Goal: Task Accomplishment & Management: Manage account settings

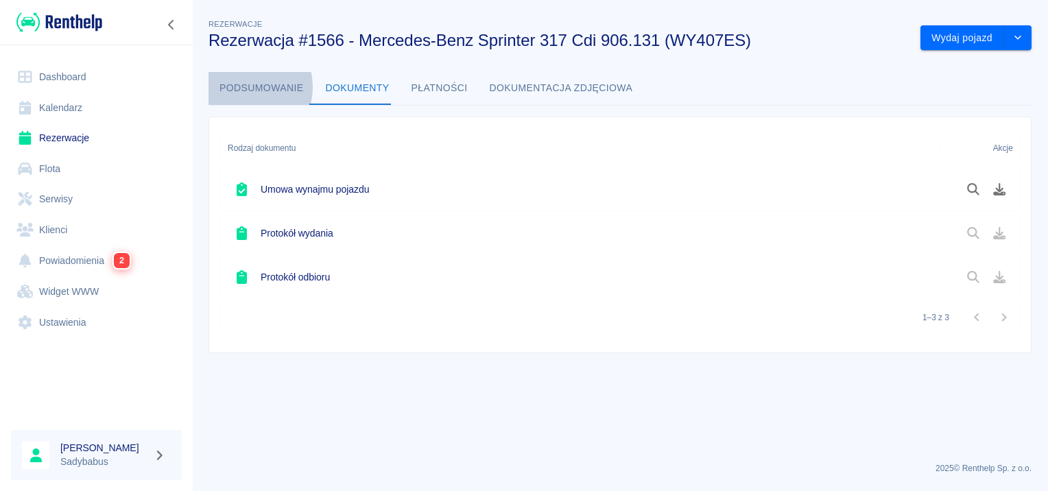
click at [245, 87] on button "Podsumowanie" at bounding box center [262, 88] width 106 height 33
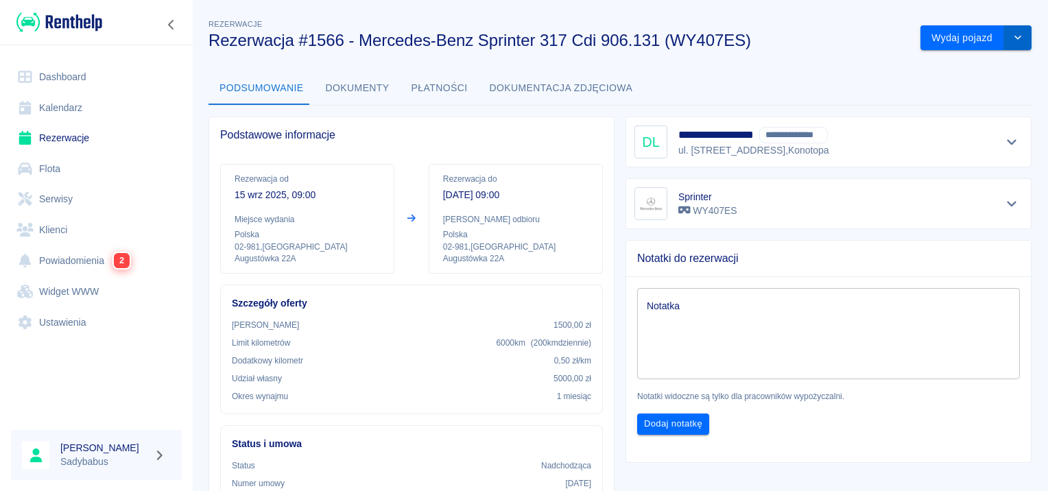
click at [1017, 25] on button "drop-down" at bounding box center [1017, 37] width 27 height 25
click at [937, 88] on li "Anuluj rezerwację" at bounding box center [967, 89] width 116 height 23
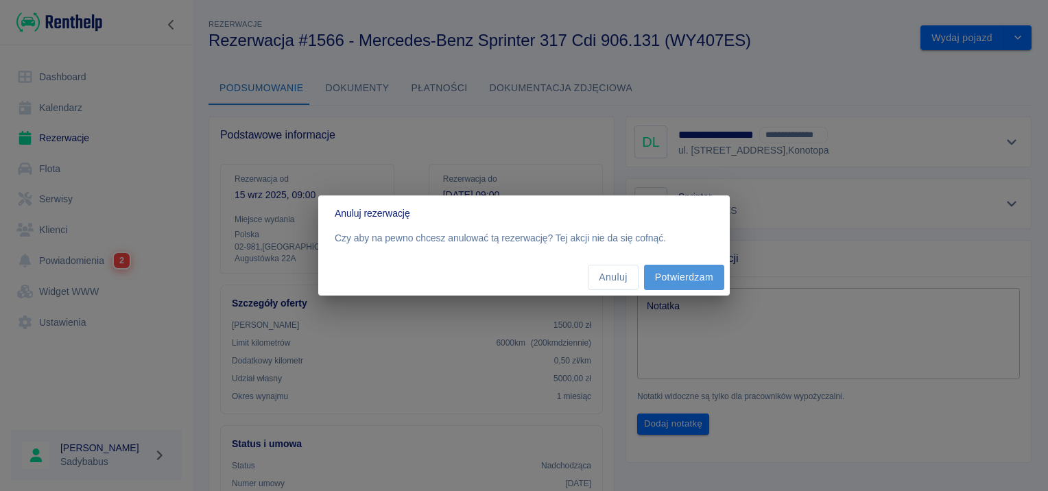
click at [700, 276] on button "Potwierdzam" at bounding box center [684, 277] width 80 height 25
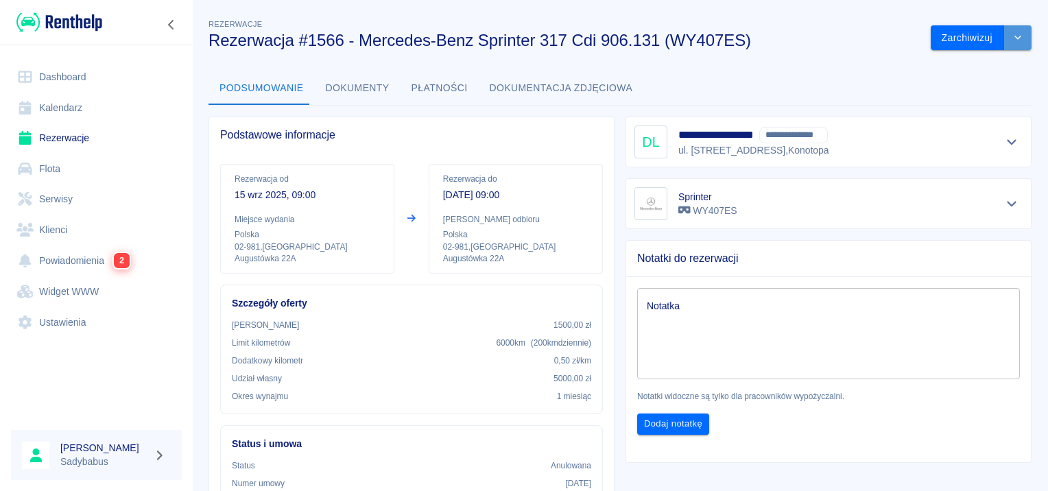
click at [1004, 42] on button "drop-down" at bounding box center [1017, 37] width 27 height 25
click at [757, 79] on div "Podsumowanie Dokumenty Płatności Dokumentacja zdjęciowa" at bounding box center [620, 88] width 823 height 33
click at [334, 85] on button "Dokumenty" at bounding box center [358, 88] width 86 height 33
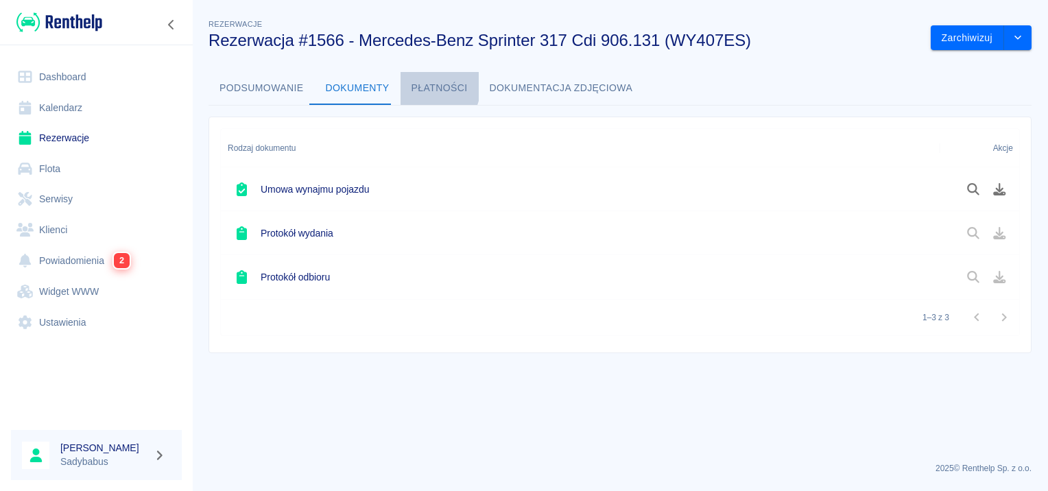
click at [403, 82] on button "Płatności" at bounding box center [440, 88] width 78 height 33
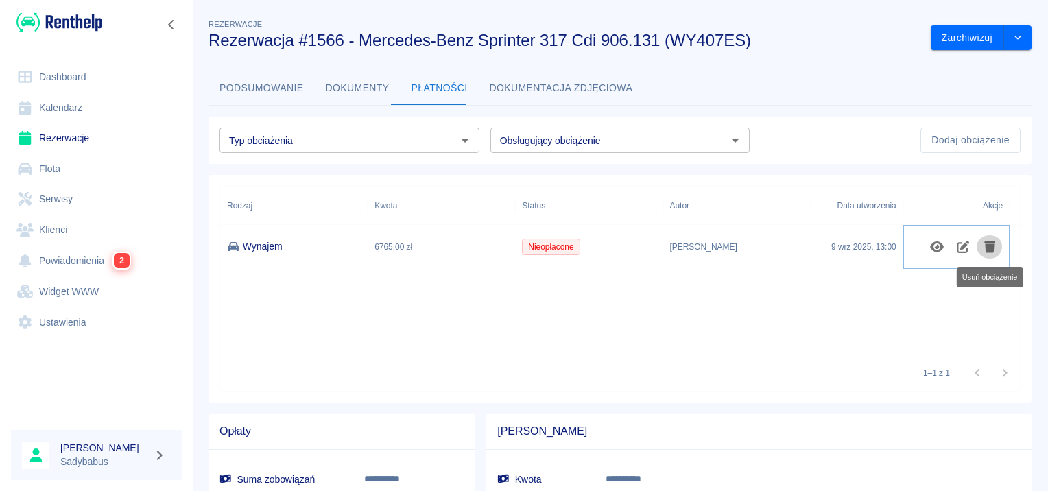
click at [988, 252] on icon "Usuń obciążenie" at bounding box center [990, 247] width 11 height 12
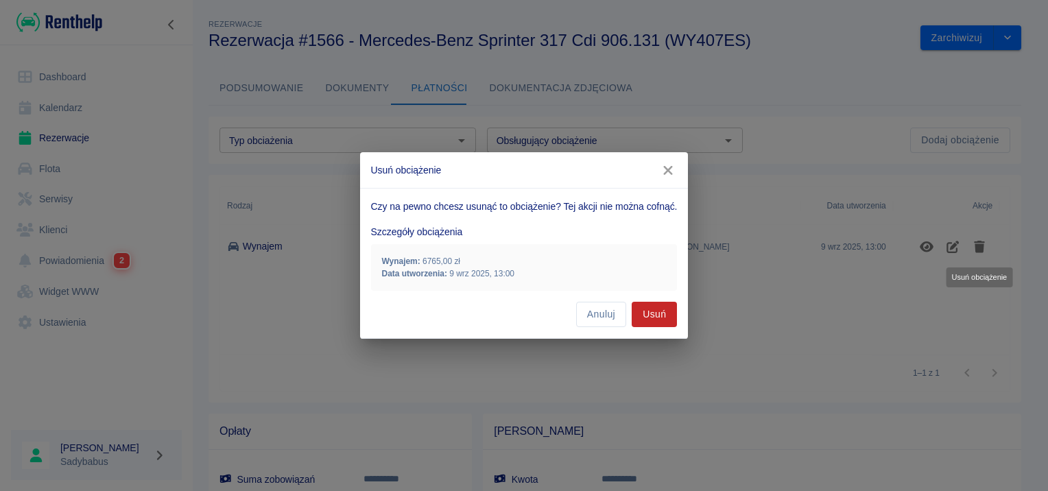
click at [670, 308] on button "Usuń" at bounding box center [654, 314] width 45 height 25
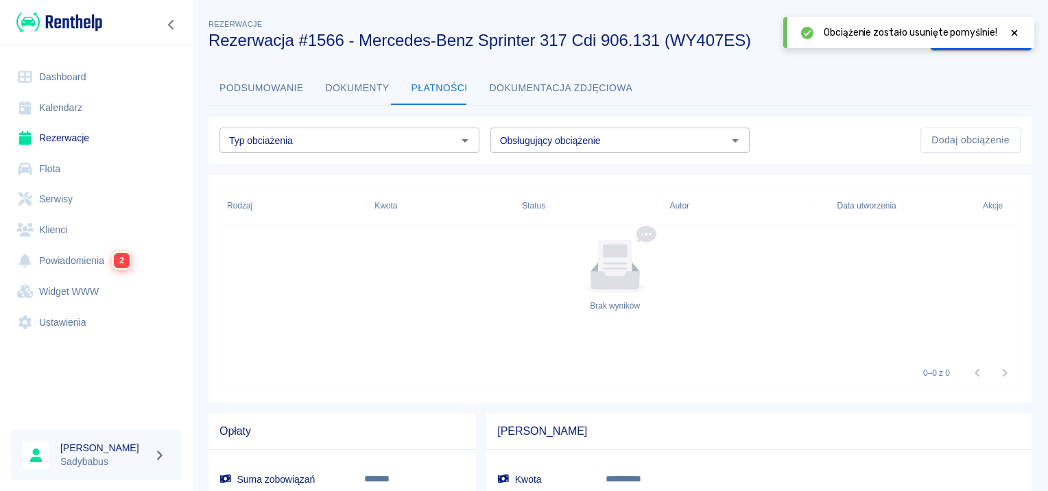
click at [71, 132] on link "Rezerwacje" at bounding box center [96, 138] width 171 height 31
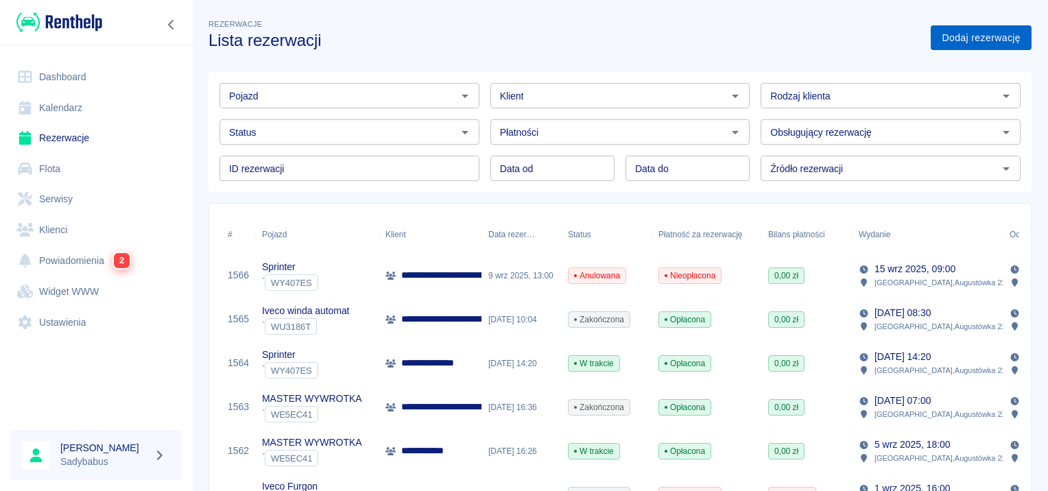
click at [959, 39] on link "Dodaj rezerwację" at bounding box center [981, 37] width 101 height 25
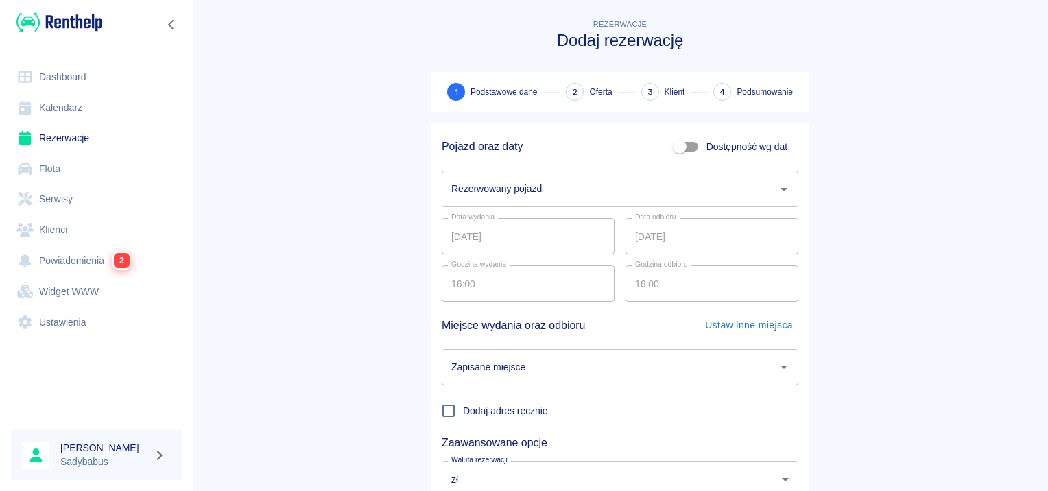
click at [504, 181] on input "Rezerwowany pojazd" at bounding box center [610, 189] width 324 height 24
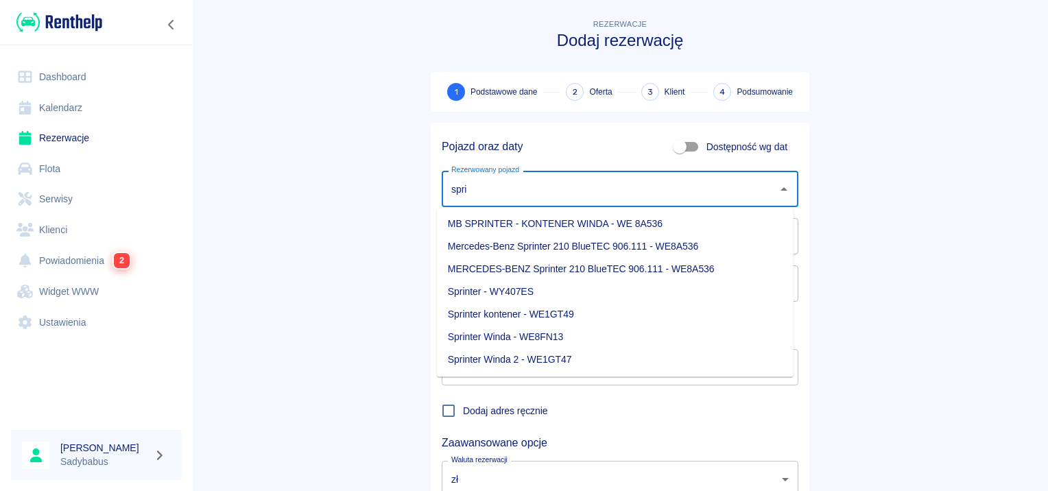
click at [524, 291] on li "Sprinter - WY407ES" at bounding box center [615, 292] width 357 height 23
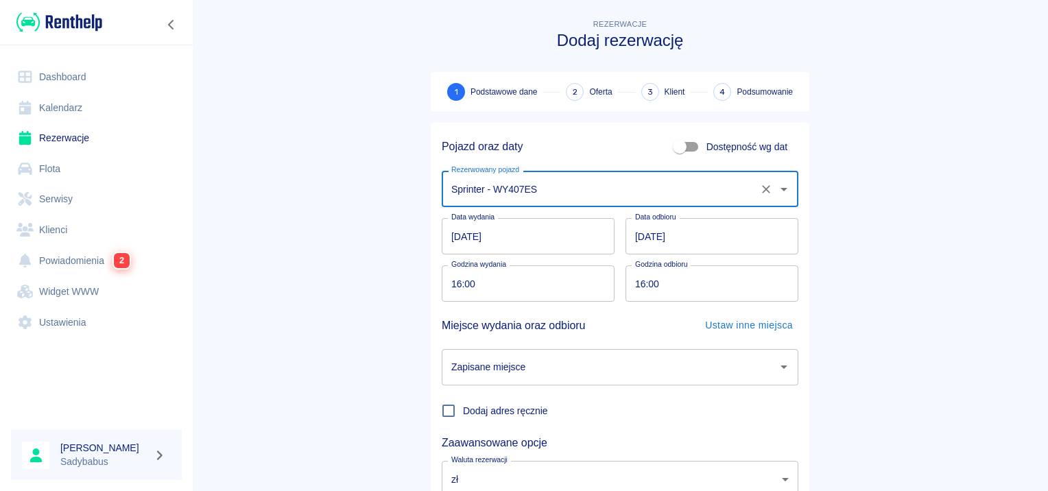
type input "Sprinter - WY407ES"
click at [454, 241] on input "09.09.2025" at bounding box center [528, 236] width 173 height 36
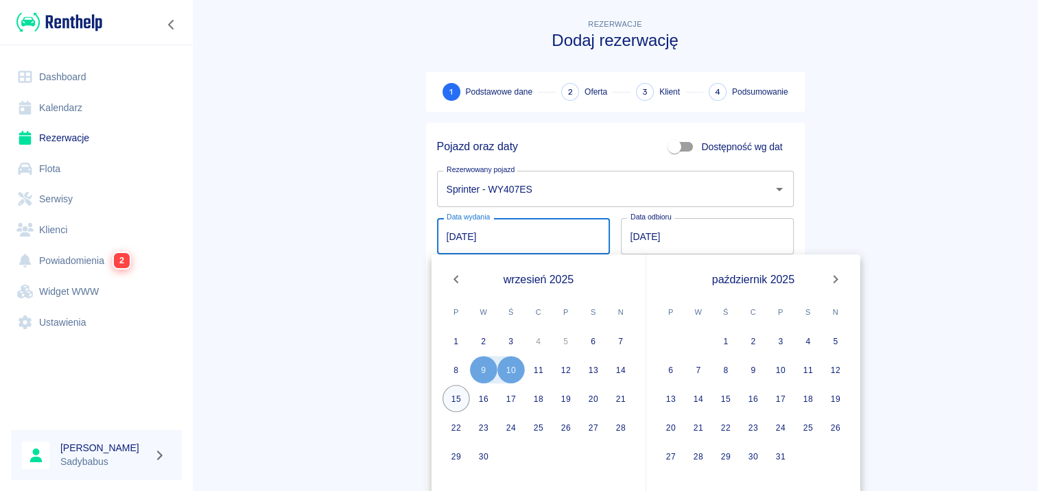
click at [453, 390] on button "15" at bounding box center [456, 398] width 27 height 27
type input "15.09.2025"
type input "DD.MM.YYYY"
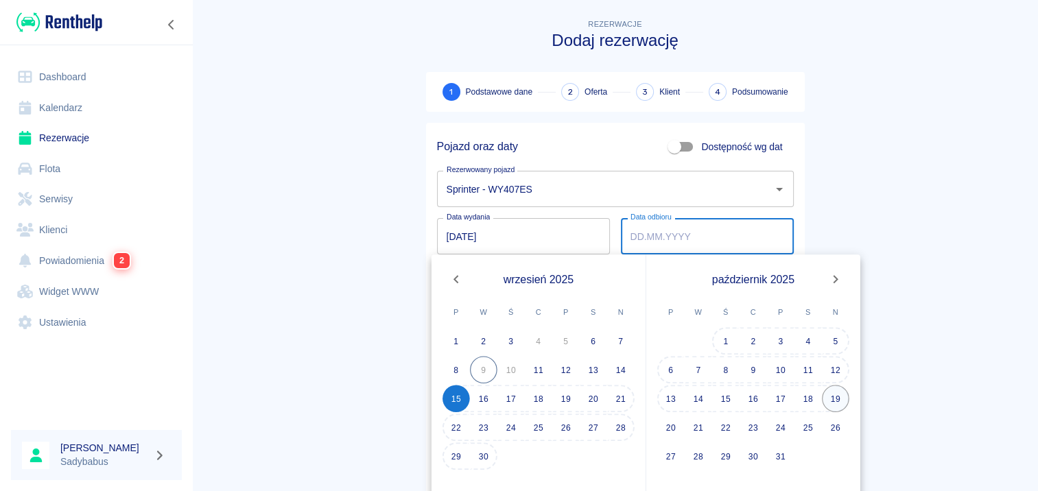
click at [831, 396] on button "19" at bounding box center [835, 398] width 27 height 27
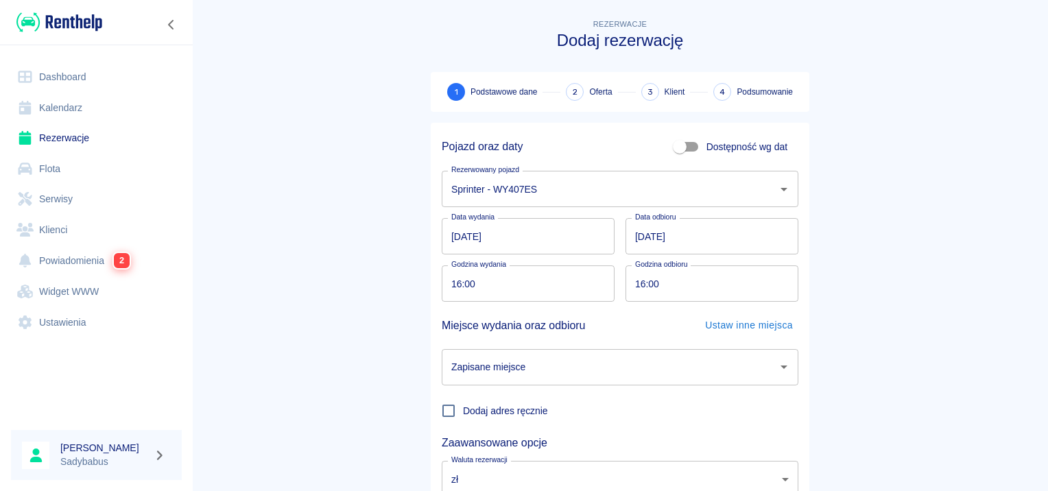
click at [640, 243] on input "19.10.2025" at bounding box center [712, 236] width 173 height 36
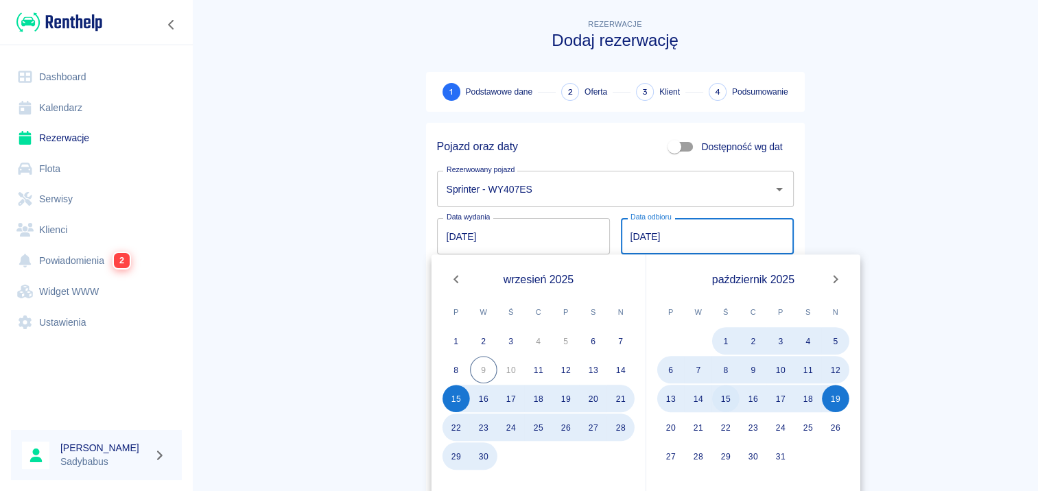
click at [725, 392] on button "15" at bounding box center [725, 398] width 27 height 27
type input "15.10.2025"
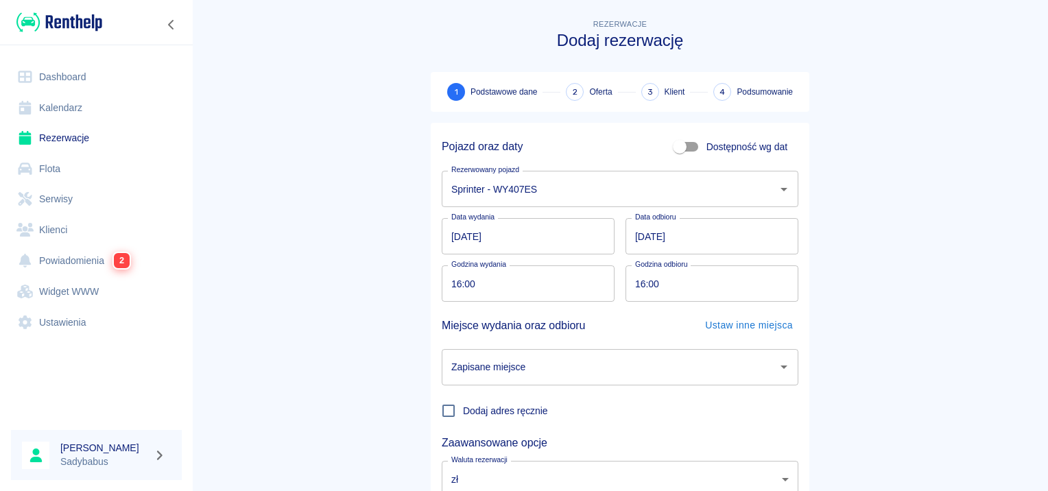
click at [451, 233] on input "15.09.2025" at bounding box center [528, 236] width 173 height 36
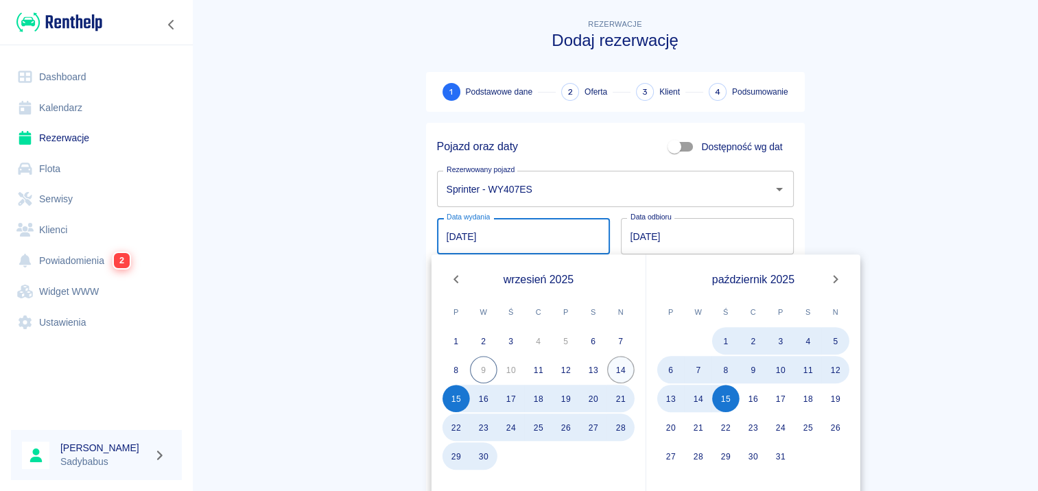
click at [616, 371] on button "14" at bounding box center [620, 369] width 27 height 27
type input "14.09.2025"
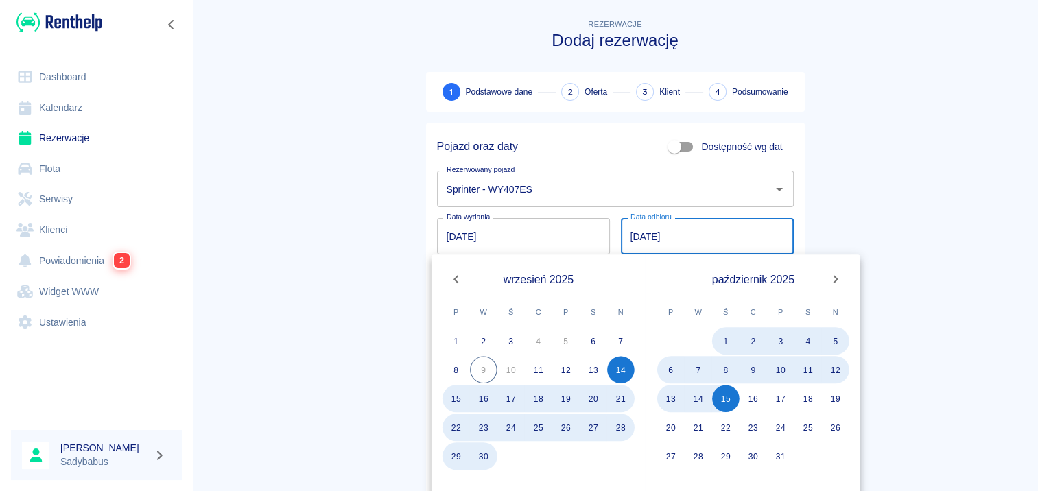
click at [294, 276] on main "Rezerwacje Dodaj rezerwację 1 Podstawowe dane 2 Oferta 3 Klient 4 Podsumowanie …" at bounding box center [615, 285] width 846 height 539
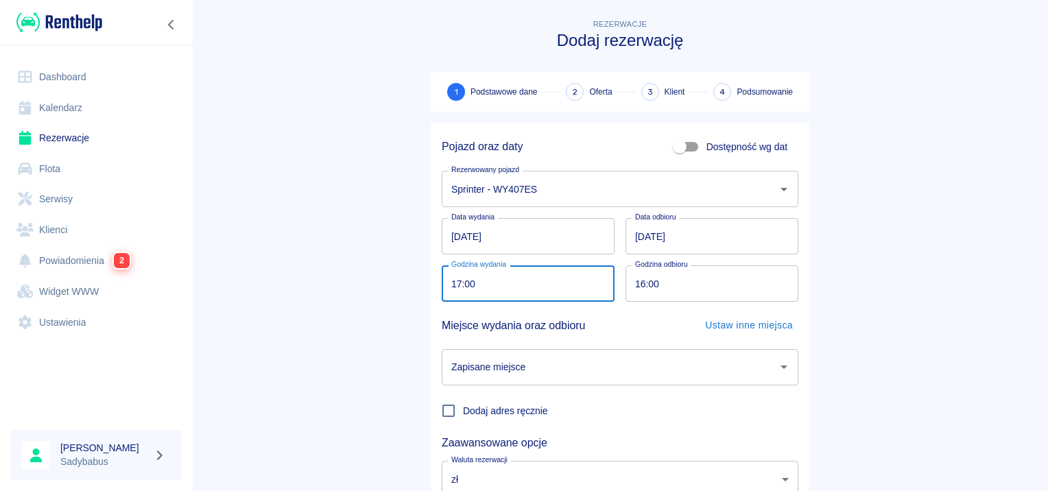
type input "17:00"
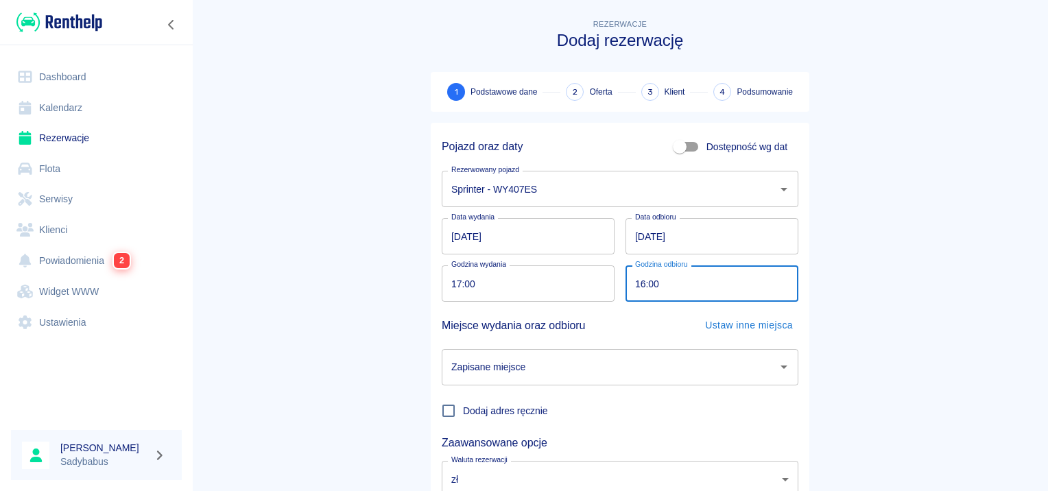
click at [634, 274] on input "16:00" at bounding box center [707, 284] width 163 height 36
type input "17:00"
click at [560, 367] on input "Zapisane miejsce" at bounding box center [610, 367] width 324 height 24
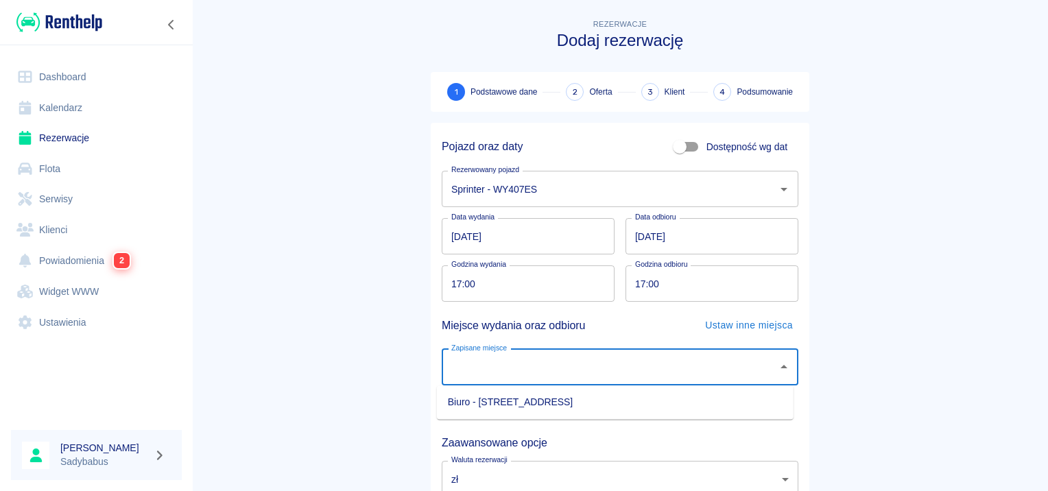
click at [537, 403] on li "Biuro - Warszawa, Augustówka 22A" at bounding box center [615, 402] width 357 height 23
type input "Biuro - Warszawa, Augustówka 22A"
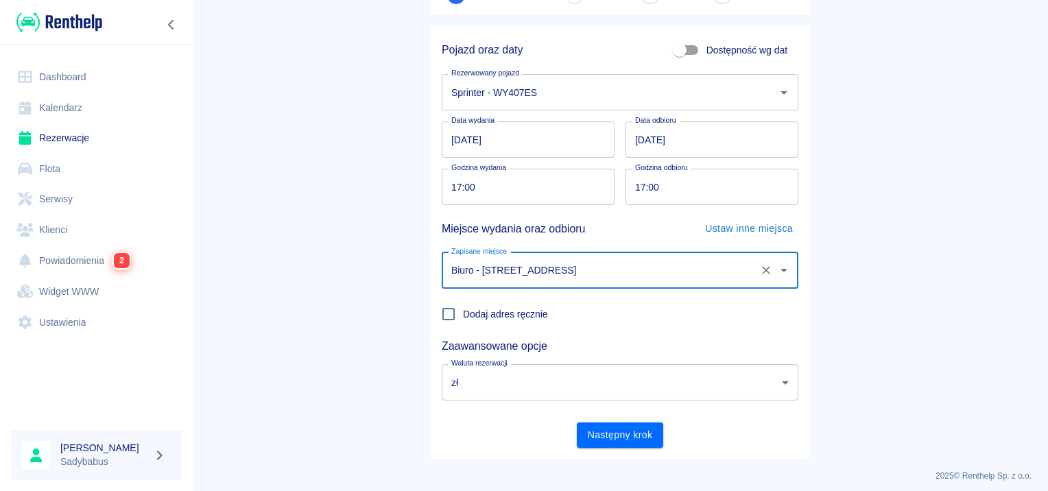
scroll to position [104, 0]
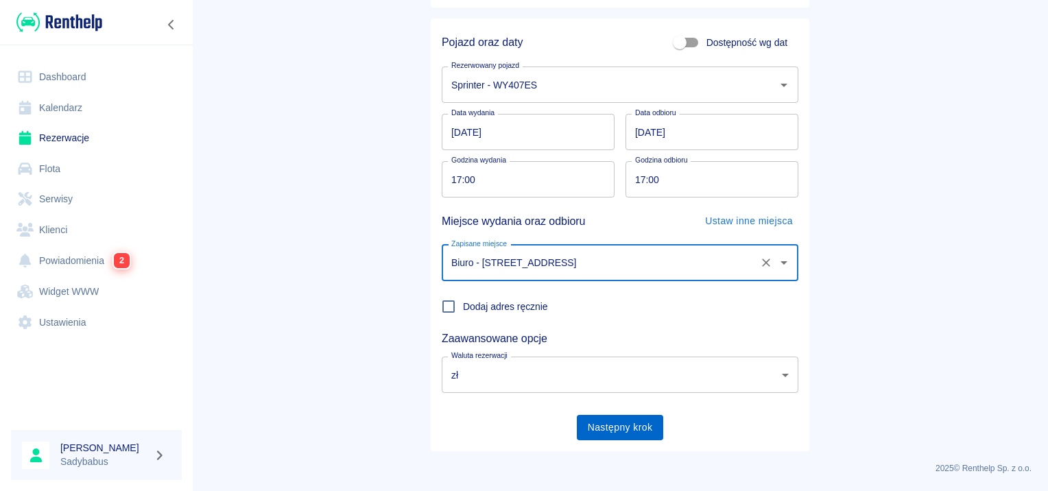
click at [637, 428] on button "Następny krok" at bounding box center [620, 427] width 87 height 25
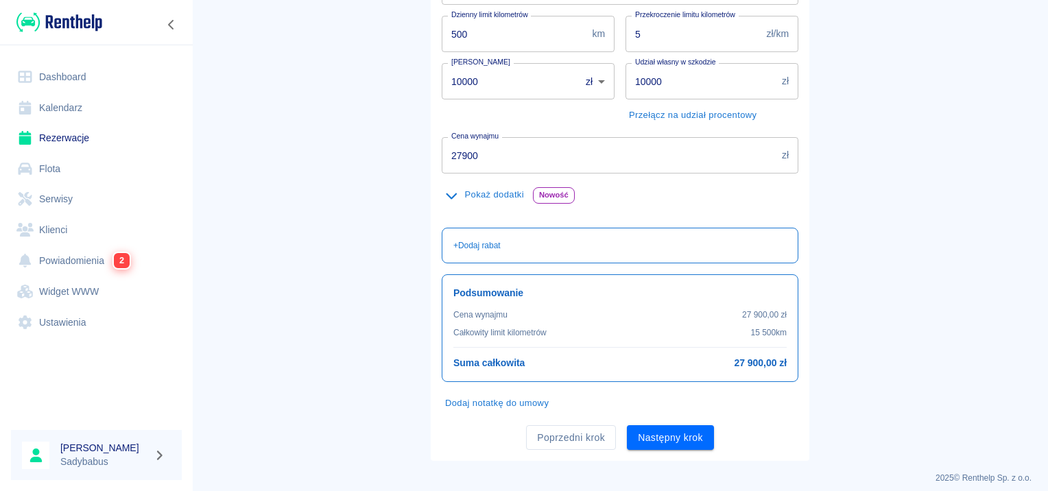
scroll to position [244, 0]
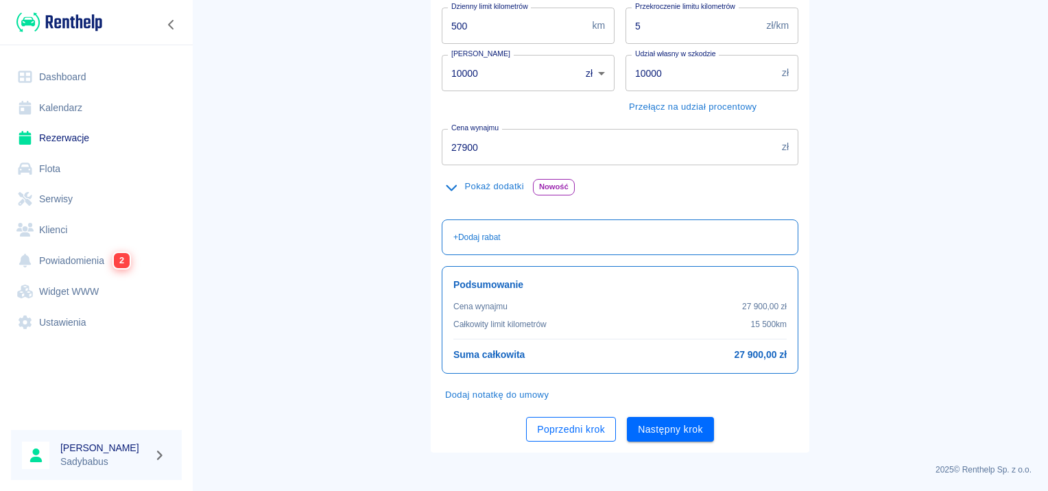
click at [548, 432] on button "Poprzedni krok" at bounding box center [571, 429] width 90 height 25
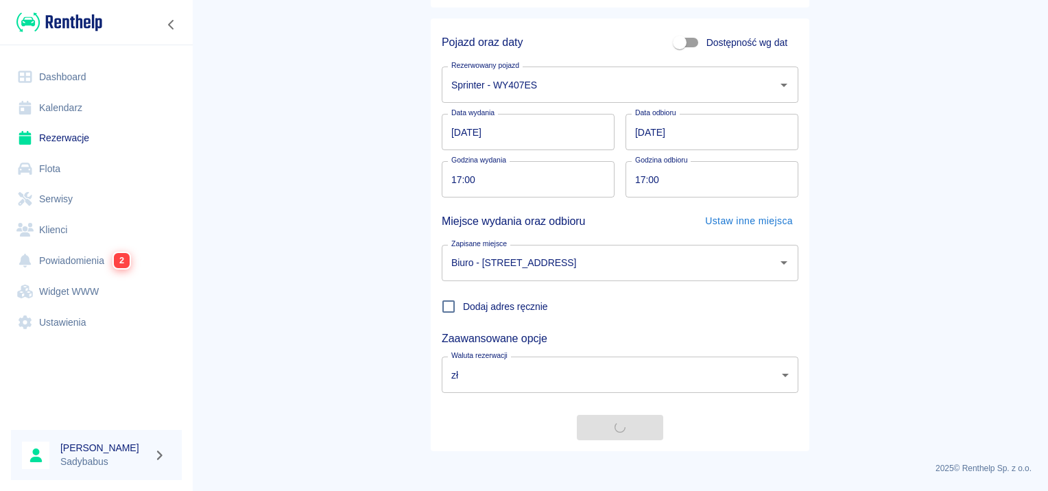
scroll to position [104, 0]
click at [618, 429] on button "Następny krok" at bounding box center [620, 427] width 87 height 25
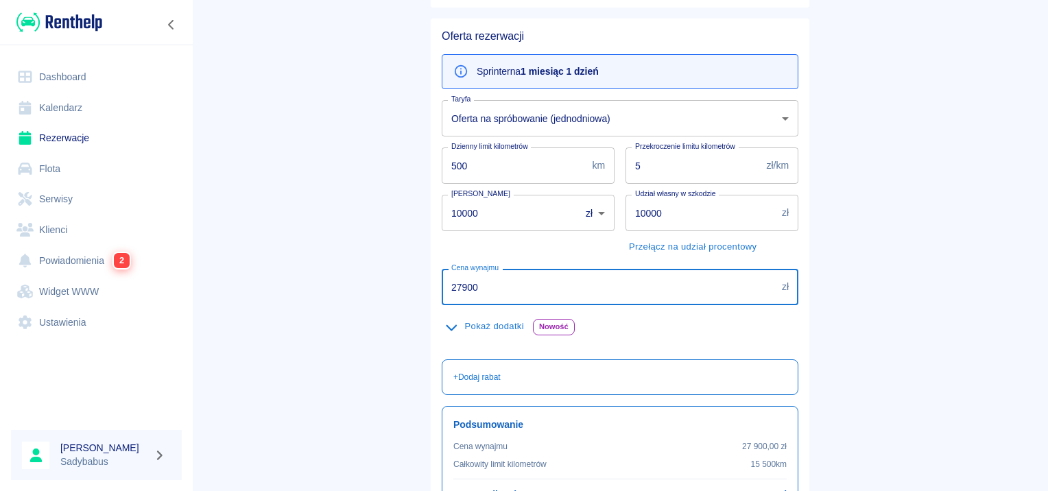
click at [503, 285] on input "27900" at bounding box center [609, 287] width 335 height 36
type input "5798"
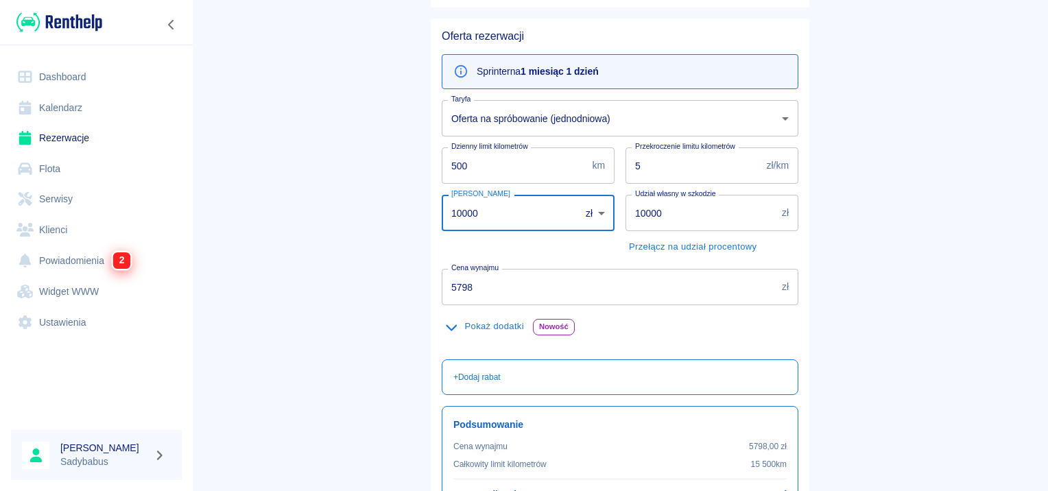
drag, startPoint x: 509, startPoint y: 208, endPoint x: 117, endPoint y: 255, distance: 394.6
click at [132, 251] on div "Dashboard Kalendarz Rezerwacje Flota Serwisy Klienci Powiadomienia 2 Widget WWW…" at bounding box center [524, 245] width 1048 height 491
type input "1500"
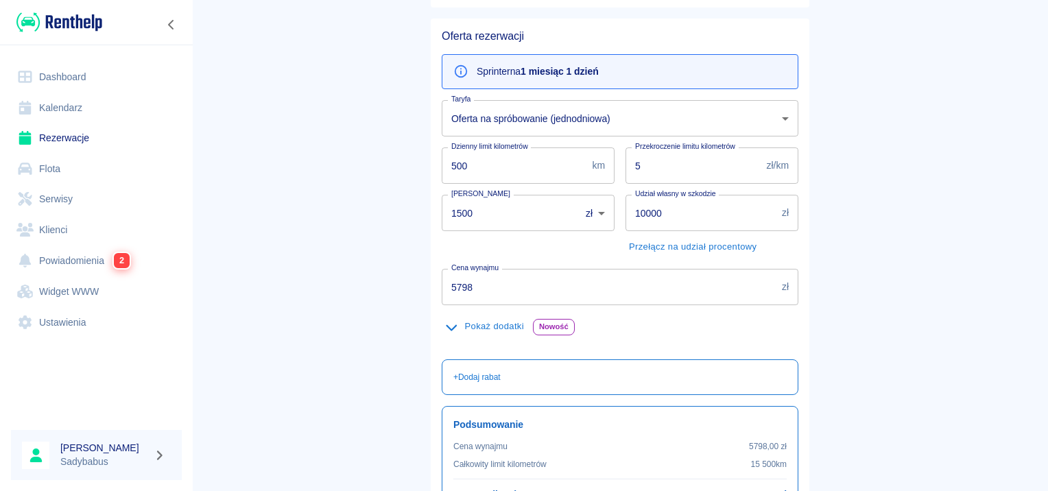
drag, startPoint x: 139, startPoint y: 234, endPoint x: 508, endPoint y: 167, distance: 374.4
click at [508, 167] on input "500" at bounding box center [514, 166] width 145 height 36
type input "300"
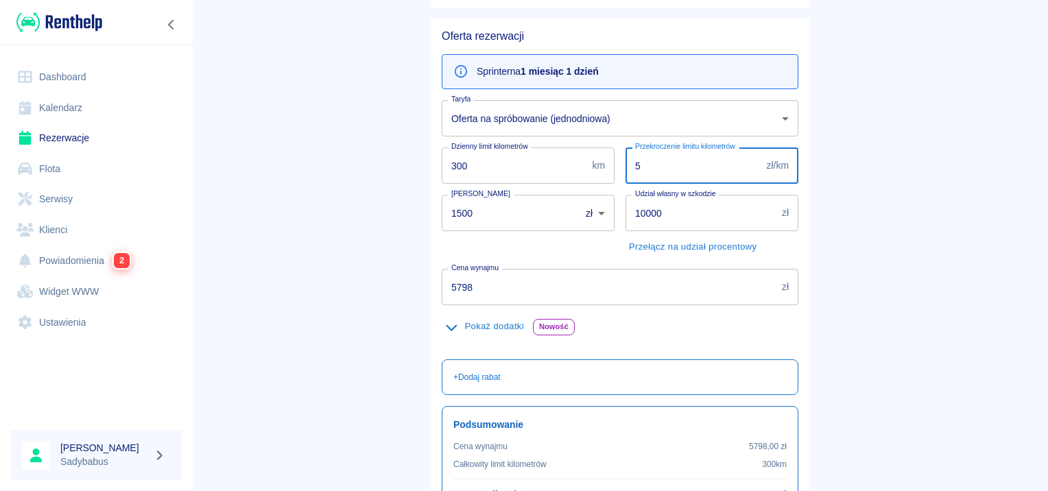
click at [694, 164] on input "5" at bounding box center [694, 166] width 136 height 36
type input "0.5"
click at [656, 211] on input "10000" at bounding box center [701, 213] width 151 height 36
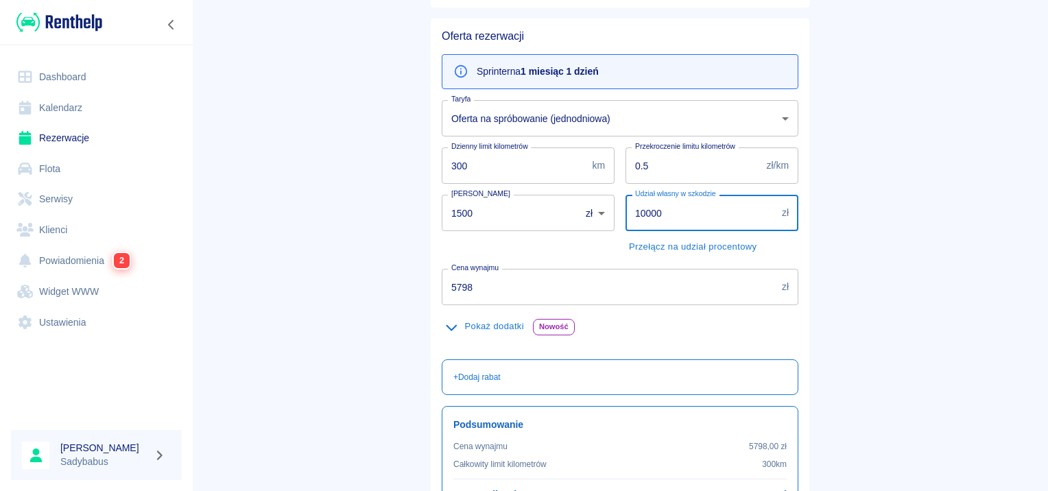
click at [656, 211] on input "10000" at bounding box center [701, 213] width 151 height 36
type input "5000"
click at [631, 325] on div "Pokaż dodatki Nowość" at bounding box center [620, 326] width 357 height 21
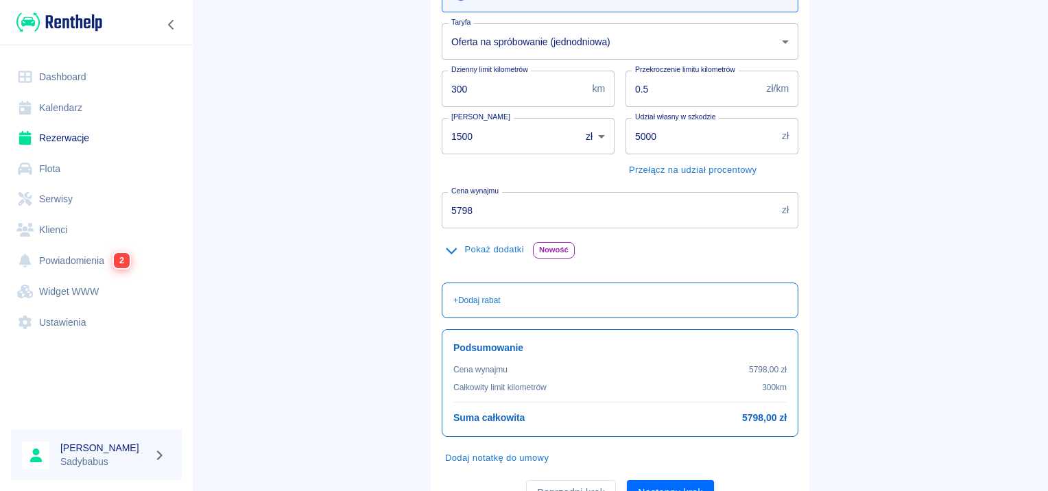
scroll to position [244, 0]
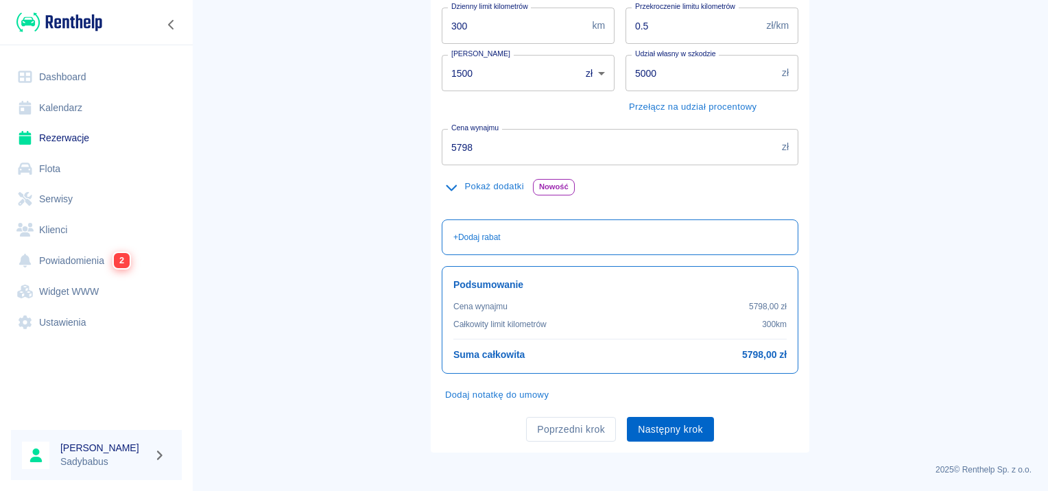
click at [667, 429] on button "Następny krok" at bounding box center [670, 429] width 87 height 25
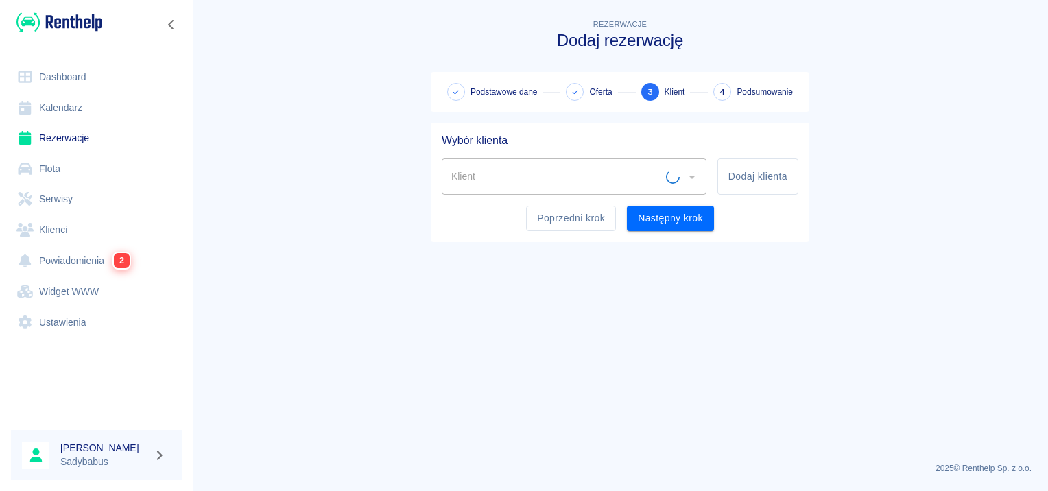
scroll to position [0, 0]
click at [488, 183] on input "Klient" at bounding box center [564, 177] width 232 height 24
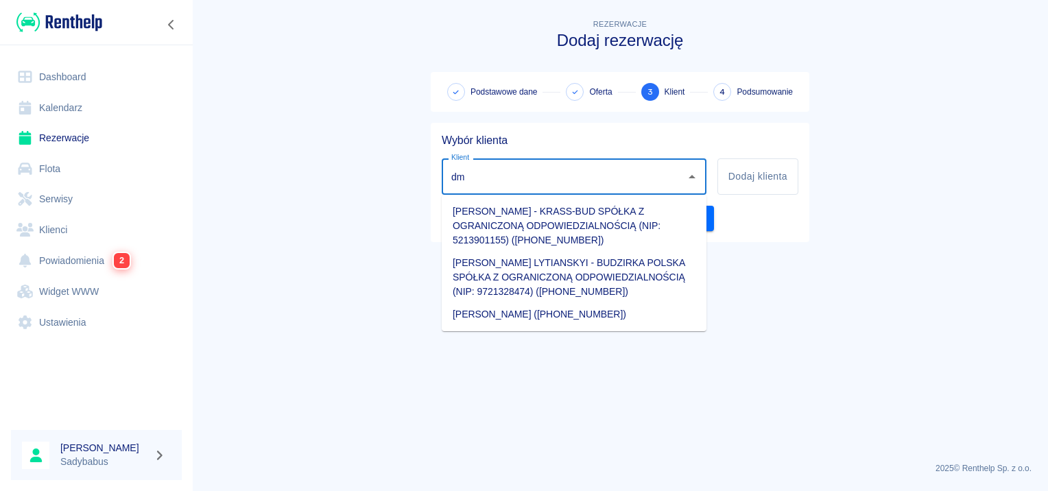
click at [524, 266] on li "Dmytro LYTIANSKYI - BUDZIRKA POLSKA SPÓŁKA Z OGRANICZONĄ ODPOWIEDZIALNOŚCIĄ (NI…" at bounding box center [574, 277] width 265 height 51
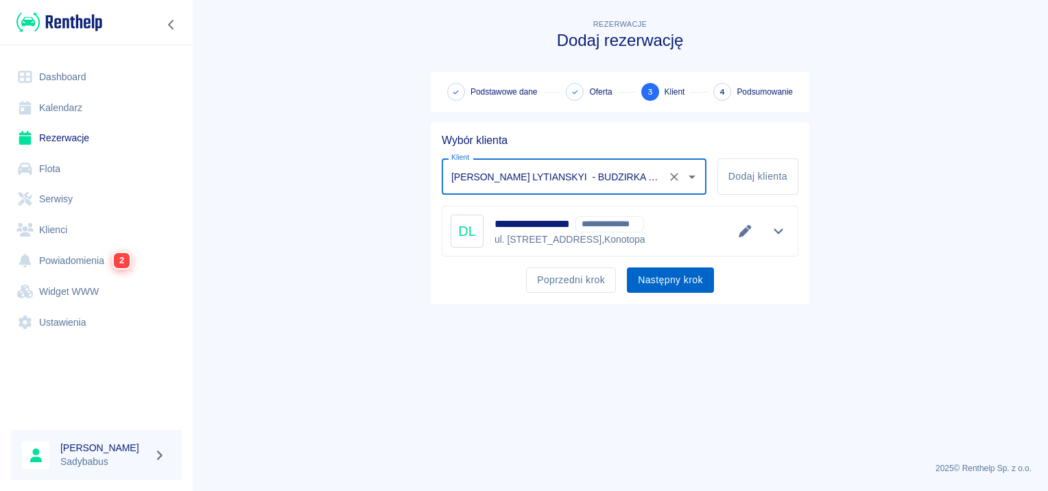
type input "Dmytro LYTIANSKYI - BUDZIRKA POLSKA SPÓŁKA Z OGRANICZONĄ ODPOWIEDZIALNOŚCIĄ (NI…"
click at [656, 283] on button "Następny krok" at bounding box center [670, 280] width 87 height 25
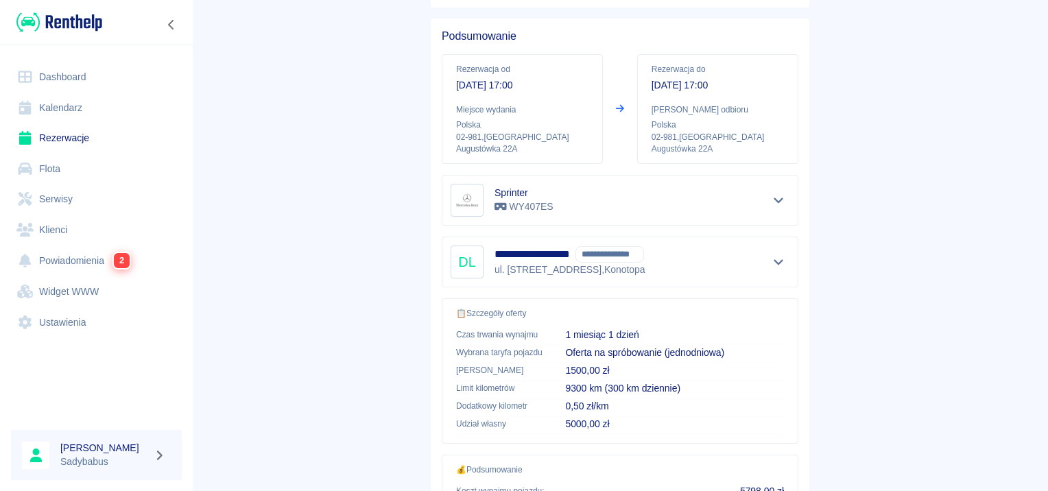
scroll to position [247, 0]
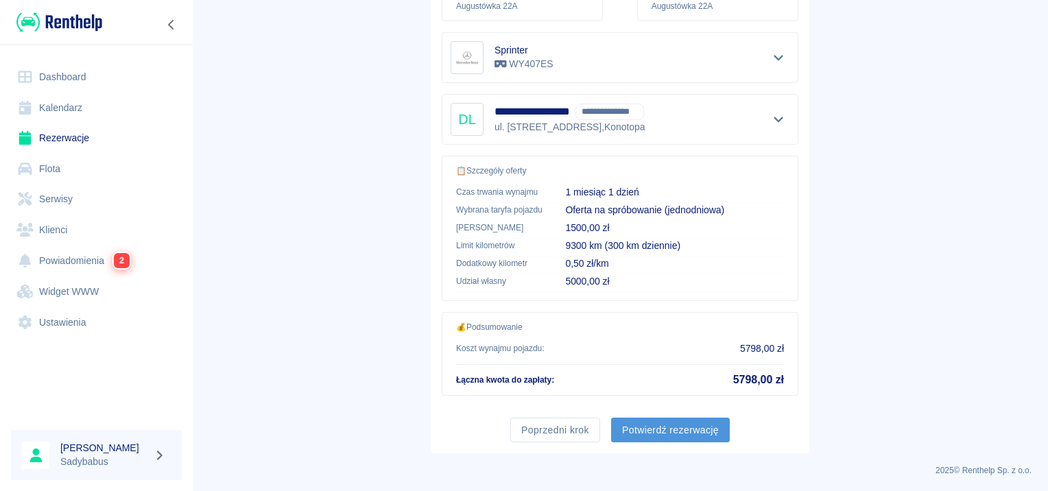
click at [637, 428] on button "Potwierdź rezerwację" at bounding box center [670, 430] width 119 height 25
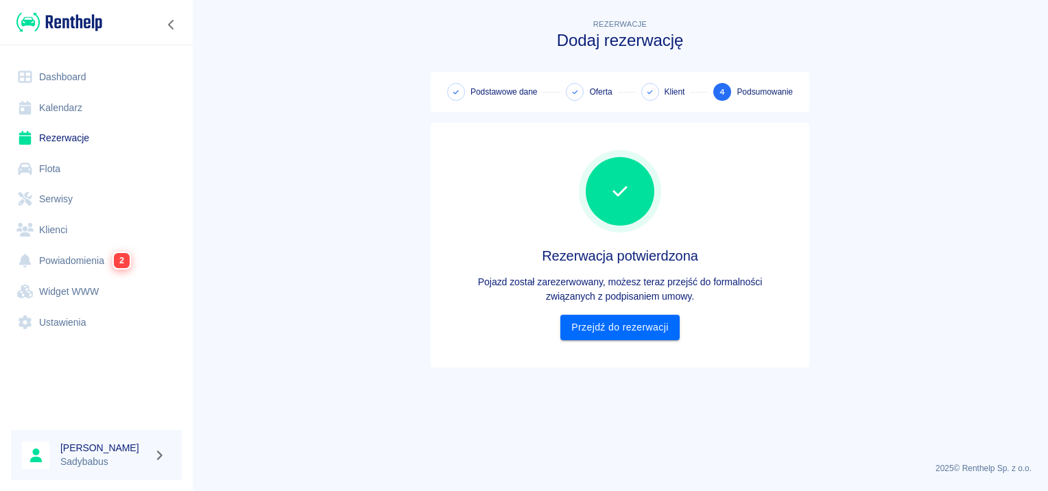
scroll to position [0, 0]
click at [588, 331] on link "Przejdź do rezerwacji" at bounding box center [620, 327] width 119 height 25
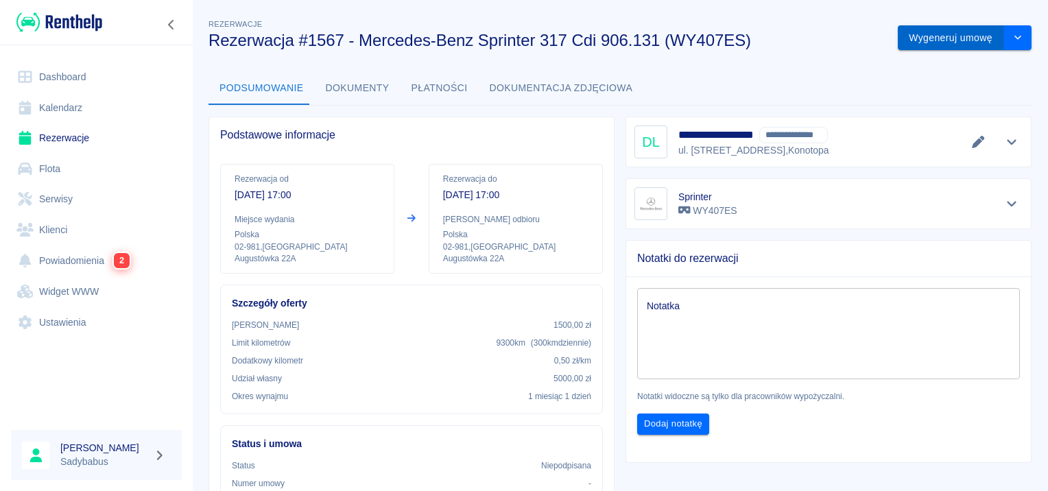
click at [946, 41] on button "Wygeneruj umowę" at bounding box center [951, 37] width 106 height 25
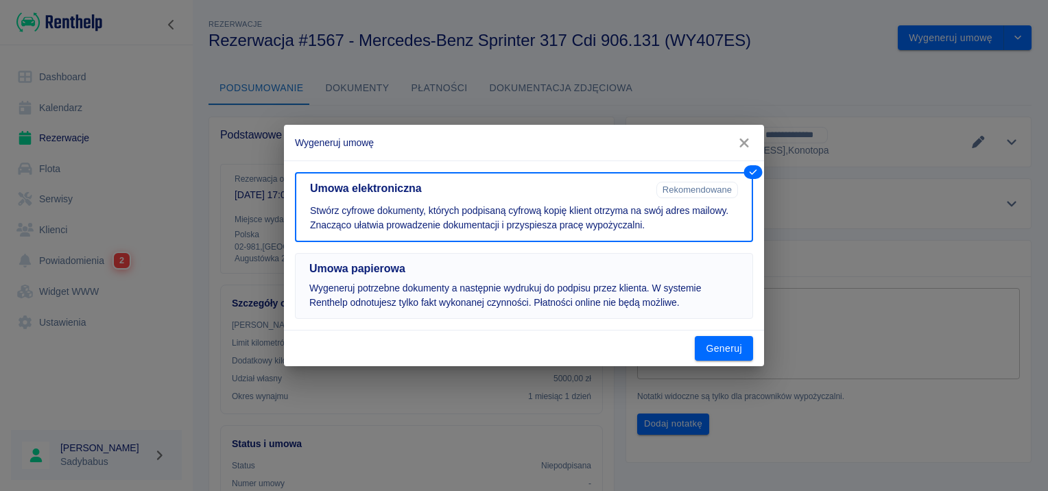
click at [395, 259] on button "Umowa papierowa Wygeneruj potrzebne dokumenty a następnie wydrukuj do podpisu p…" at bounding box center [524, 286] width 458 height 66
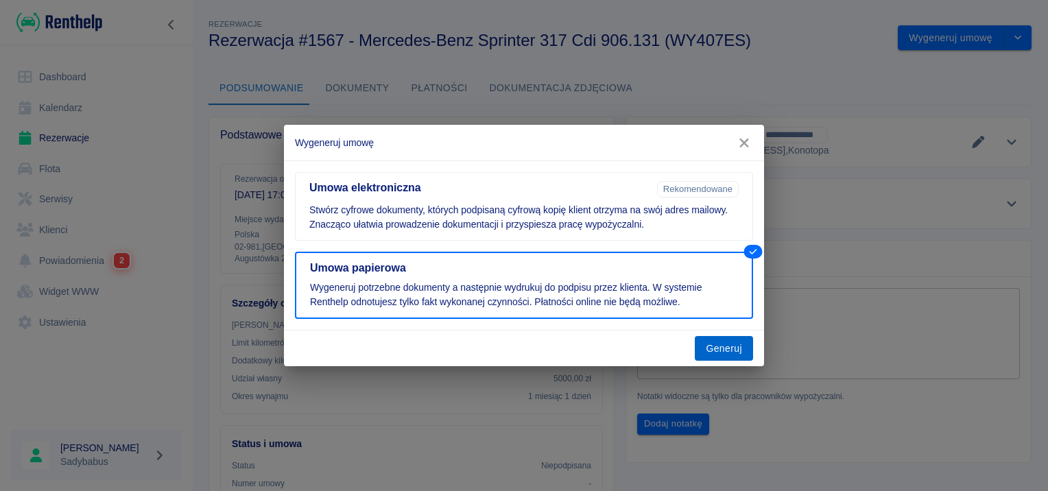
click at [711, 350] on button "Generuj" at bounding box center [724, 348] width 58 height 25
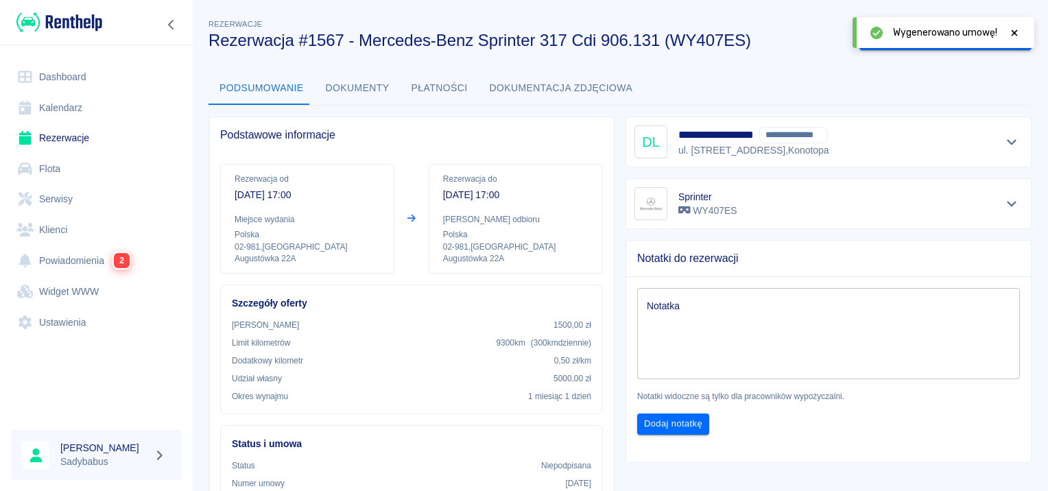
click at [1018, 28] on icon at bounding box center [1015, 33] width 12 height 10
click at [961, 38] on button "Oznacz: umowa podpisana" at bounding box center [932, 37] width 145 height 25
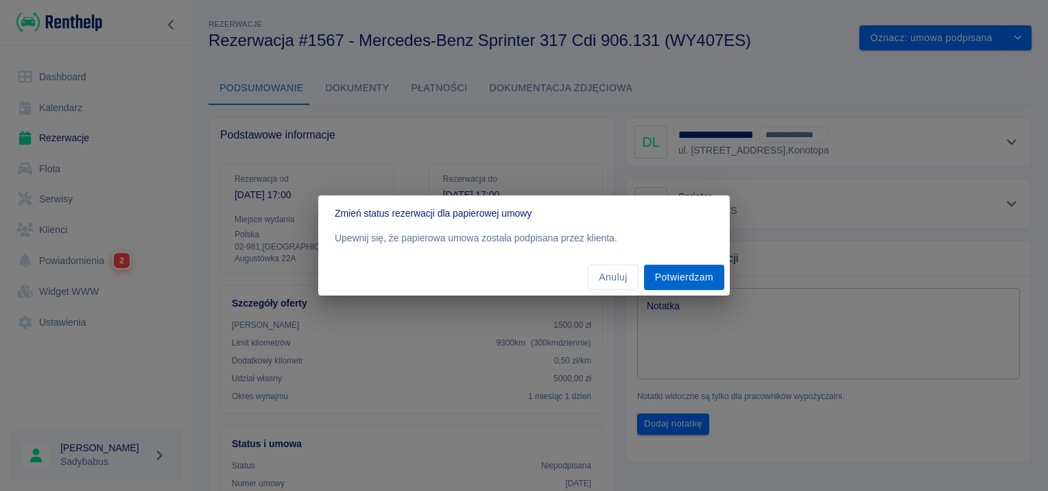
click at [690, 266] on button "Potwierdzam" at bounding box center [684, 277] width 80 height 25
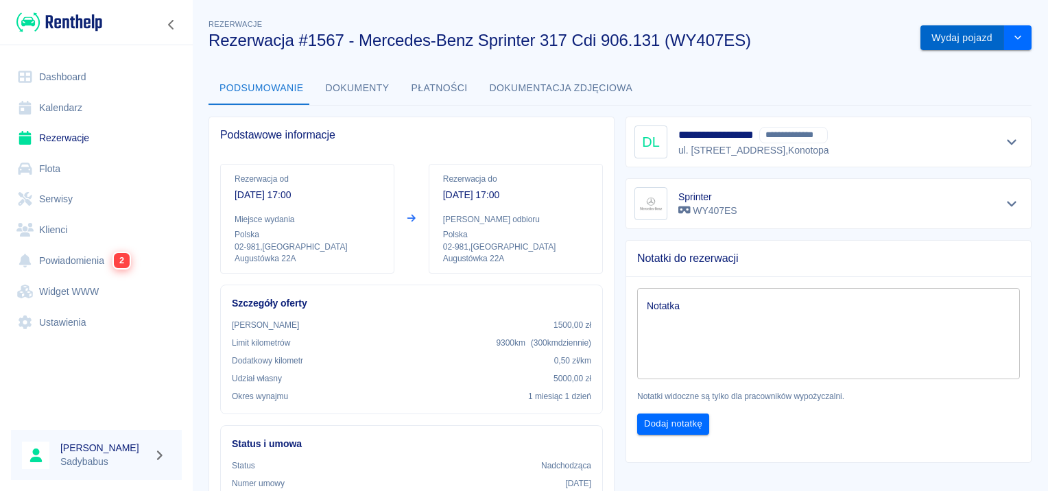
click at [939, 38] on button "Wydaj pojazd" at bounding box center [963, 37] width 84 height 25
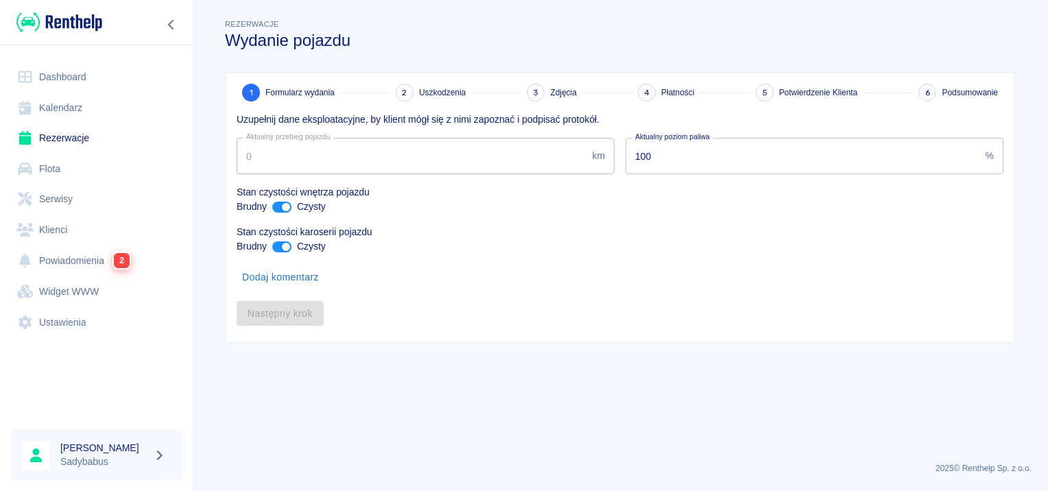
type input "93214"
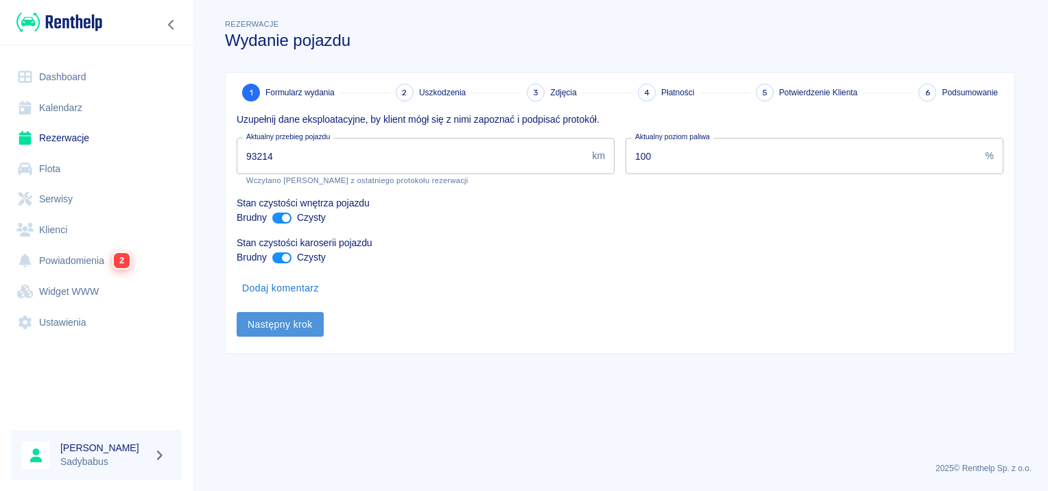
click at [310, 325] on button "Następny krok" at bounding box center [280, 324] width 87 height 25
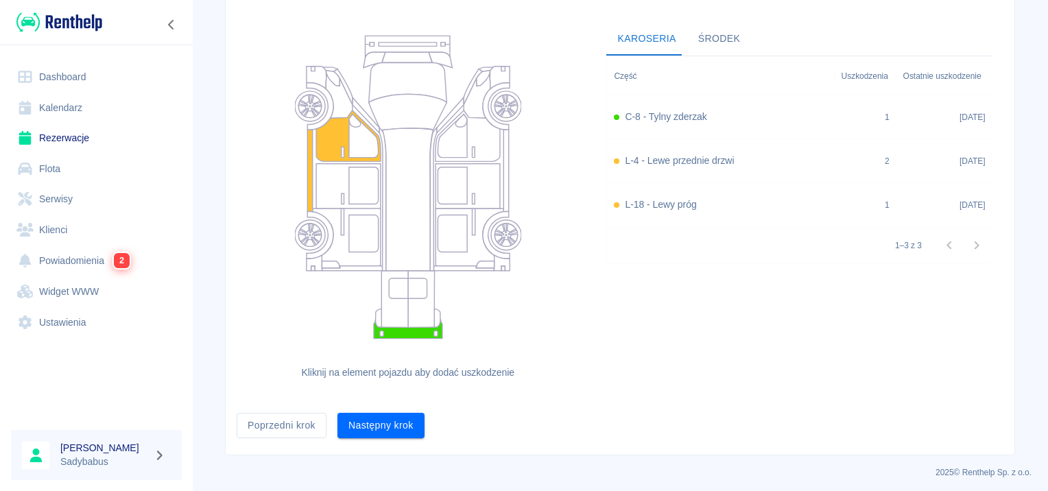
scroll to position [126, 0]
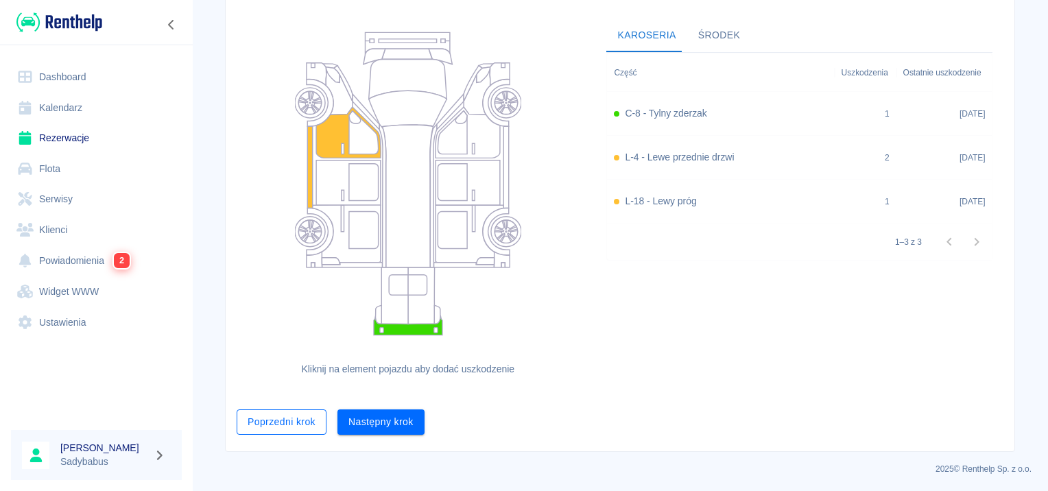
click at [294, 421] on button "Poprzedni krok" at bounding box center [282, 422] width 90 height 25
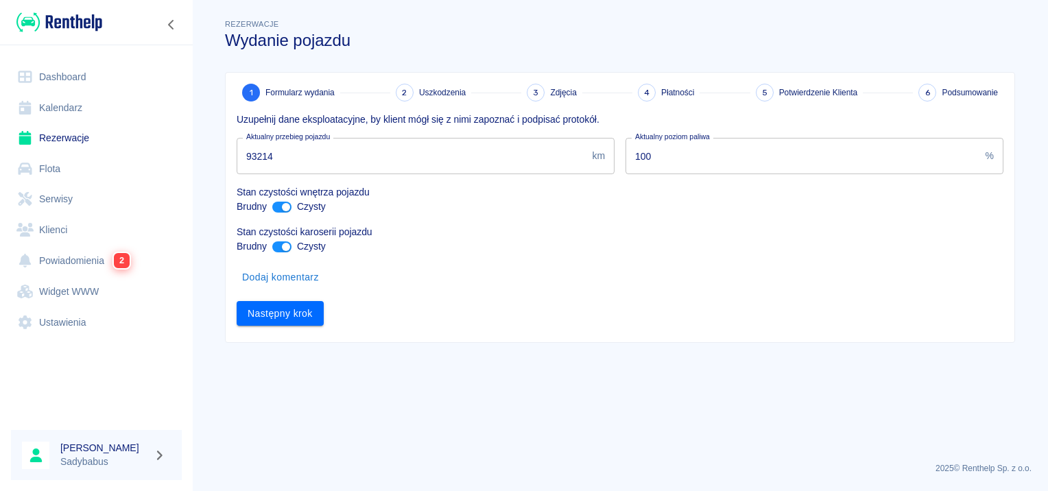
scroll to position [0, 0]
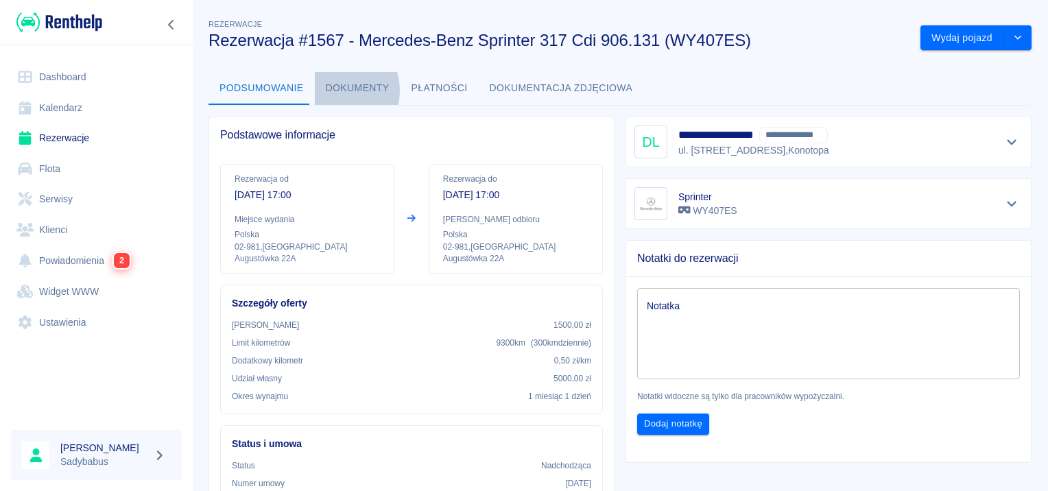
click at [329, 91] on button "Dokumenty" at bounding box center [358, 88] width 86 height 33
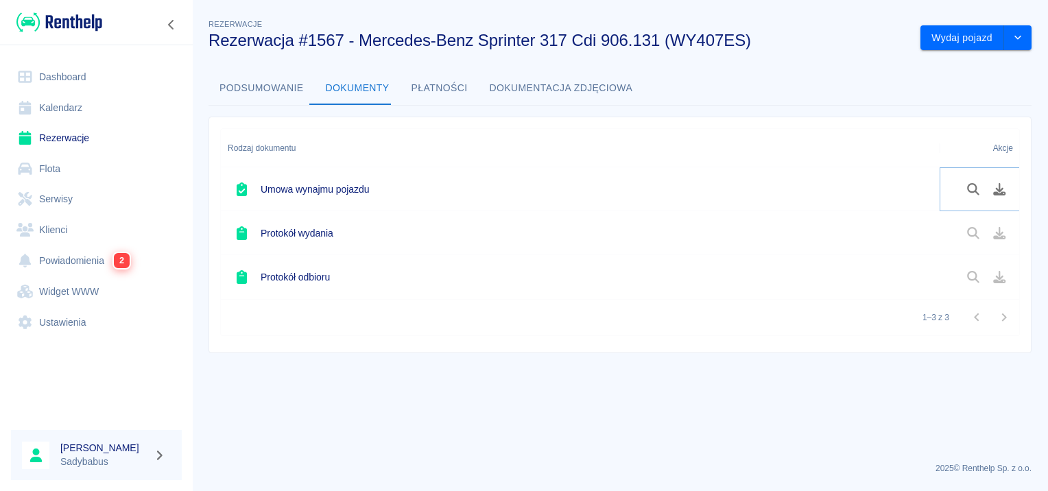
click at [996, 188] on icon "Pobierz dokument" at bounding box center [1000, 189] width 16 height 12
